Goal: Task Accomplishment & Management: Manage account settings

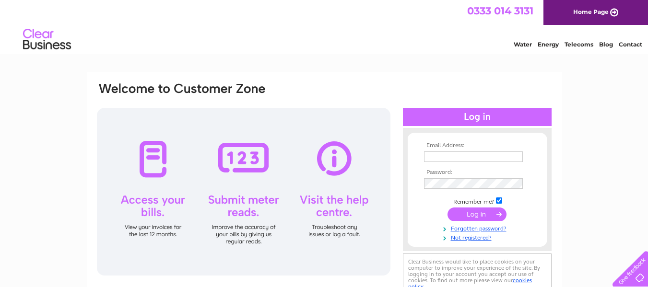
type input "jacqui@atholl-aberdeen.co.uk"
click at [469, 216] on input "submit" at bounding box center [477, 214] width 59 height 13
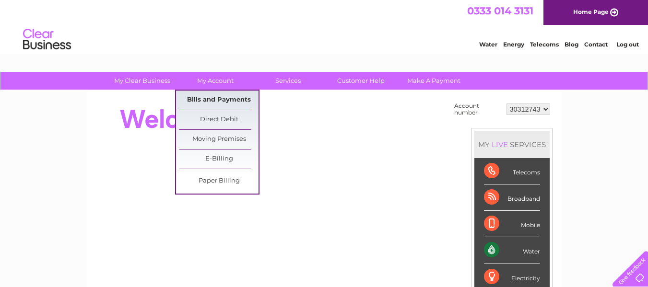
click at [217, 102] on link "Bills and Payments" at bounding box center [218, 100] width 79 height 19
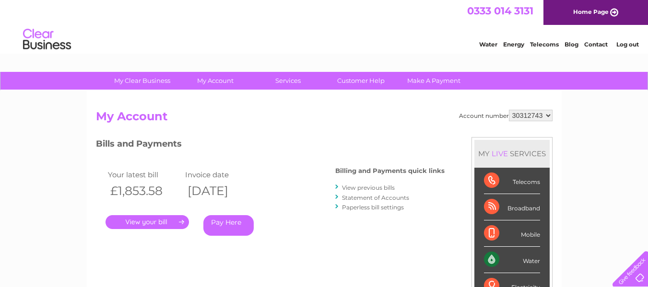
click at [167, 220] on link "." at bounding box center [147, 222] width 83 height 14
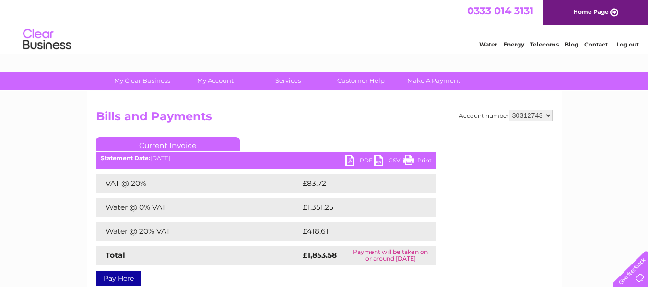
click at [361, 161] on link "PDF" at bounding box center [359, 162] width 29 height 14
